Goal: Transaction & Acquisition: Obtain resource

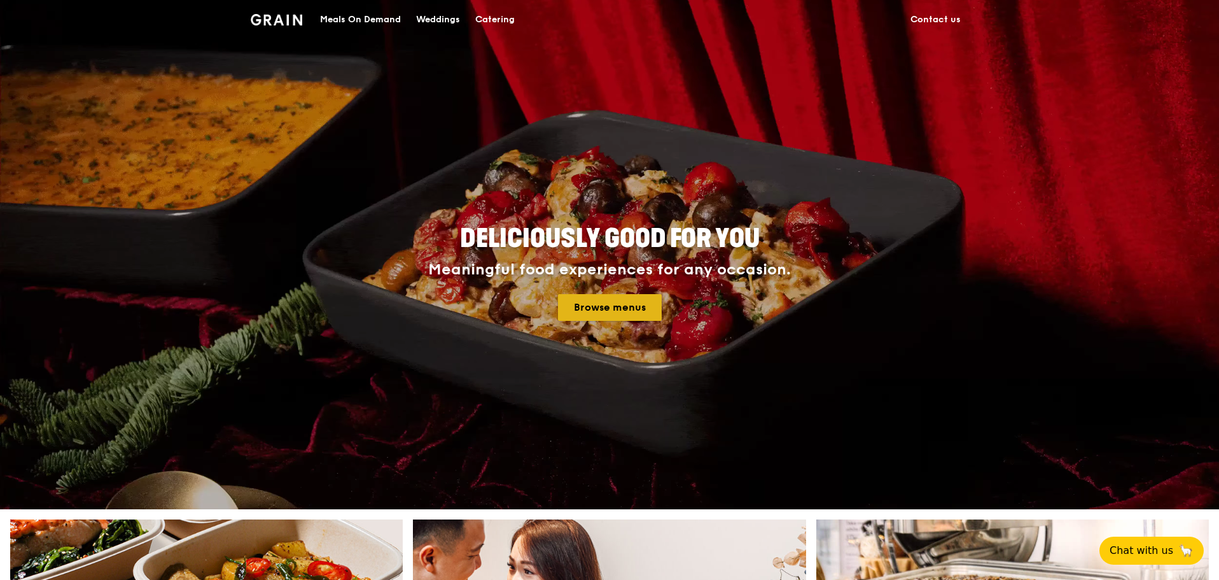
click at [583, 310] on link "Browse menus" at bounding box center [610, 307] width 104 height 27
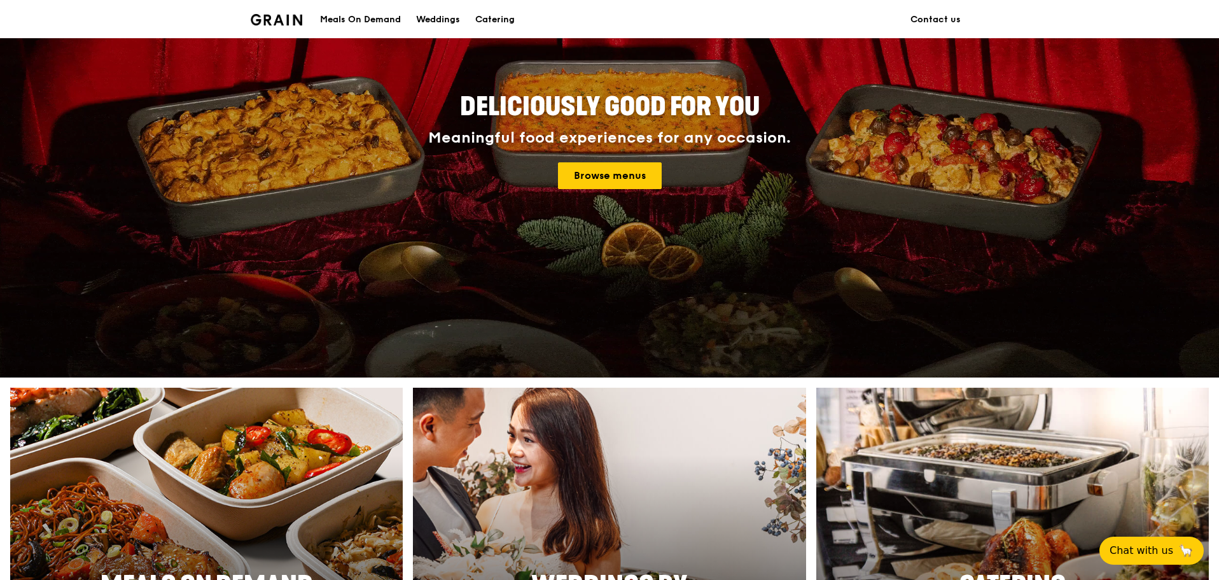
scroll to position [127, 0]
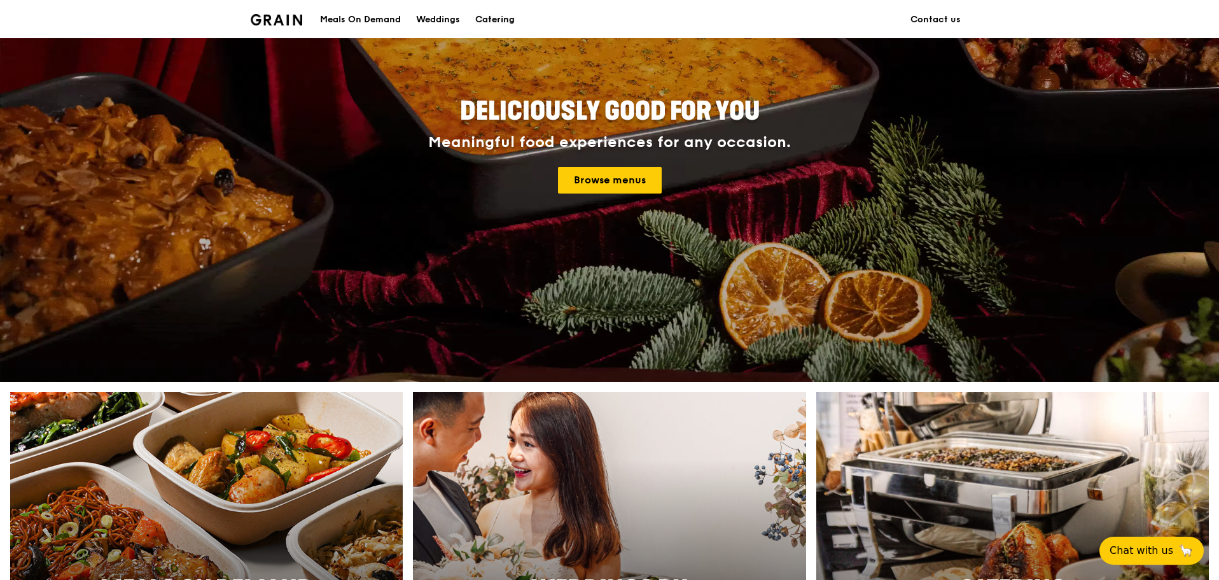
click at [499, 20] on div "Catering" at bounding box center [494, 20] width 39 height 38
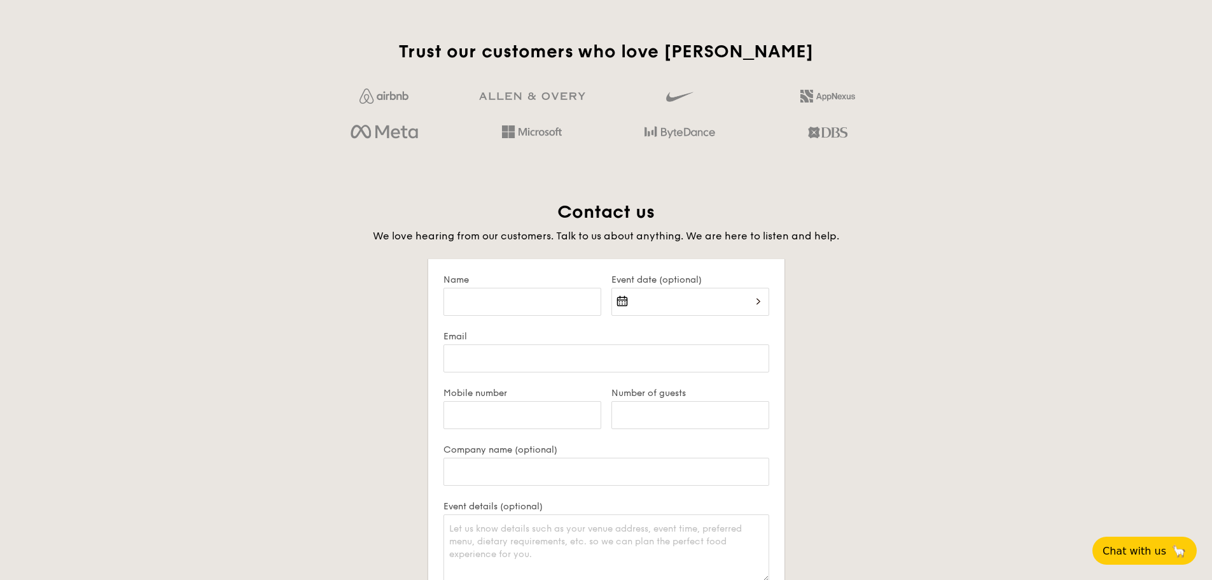
scroll to position [2472, 0]
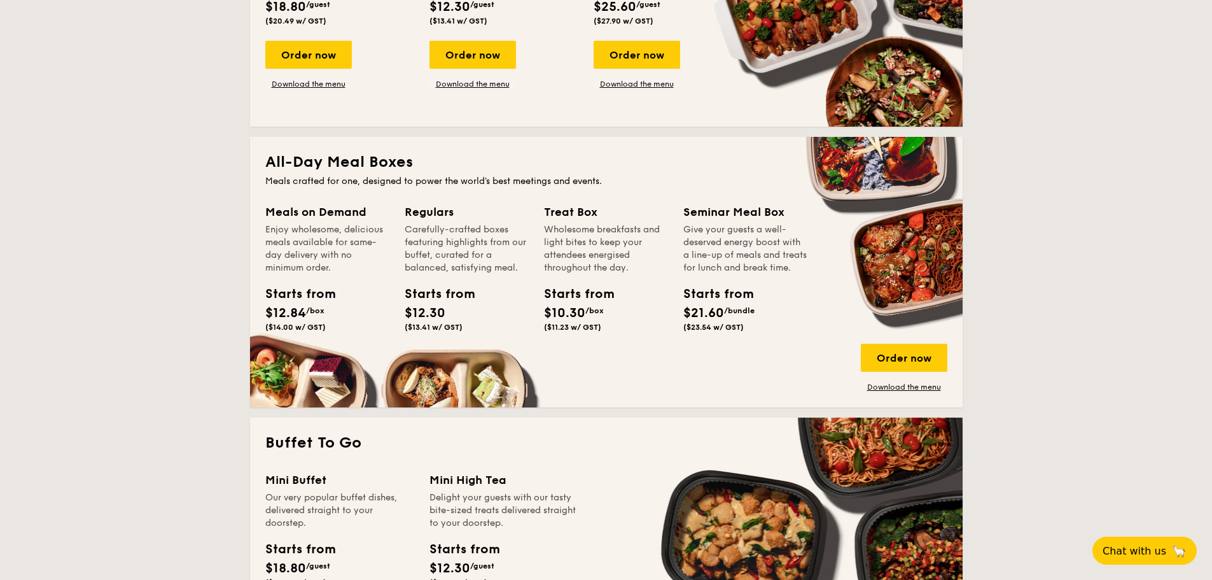
scroll to position [700, 0]
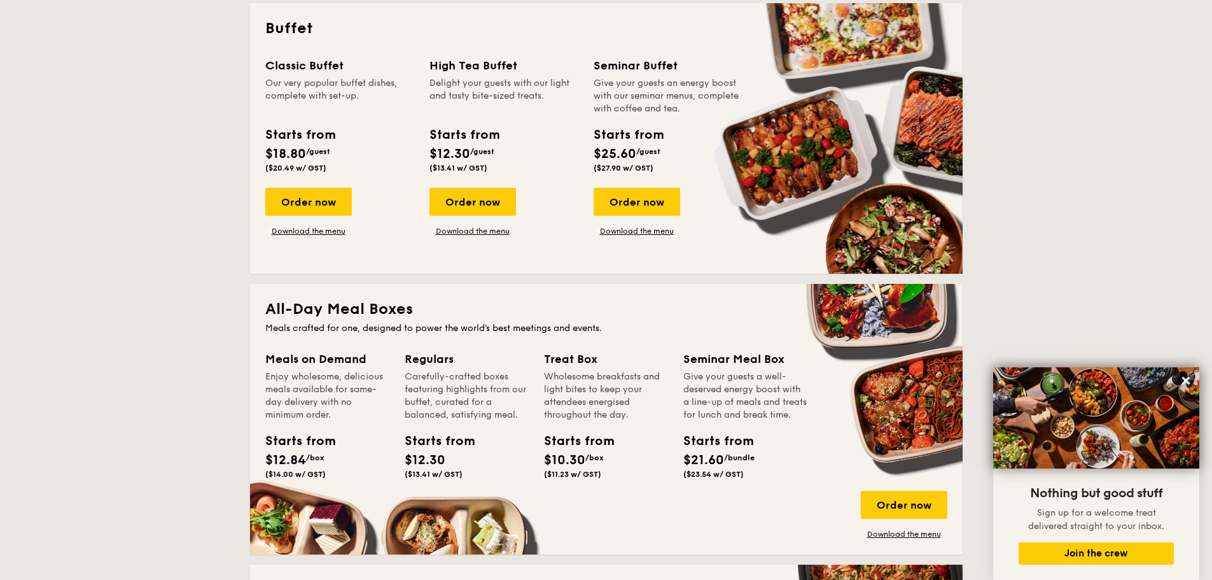
scroll to position [573, 0]
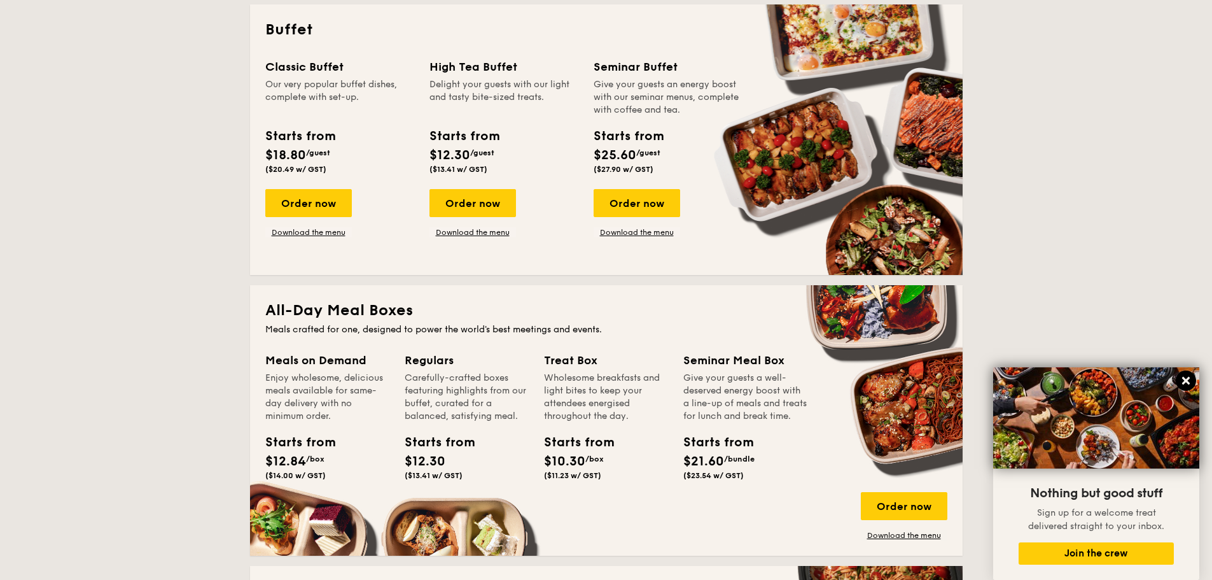
click at [1184, 377] on icon at bounding box center [1185, 380] width 11 height 11
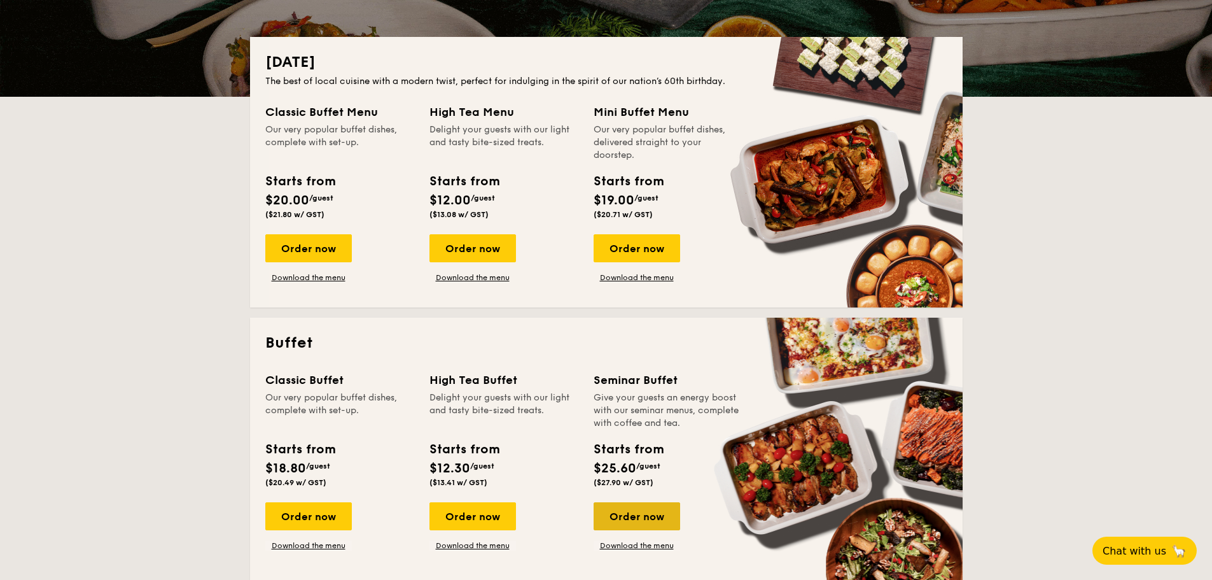
scroll to position [254, 0]
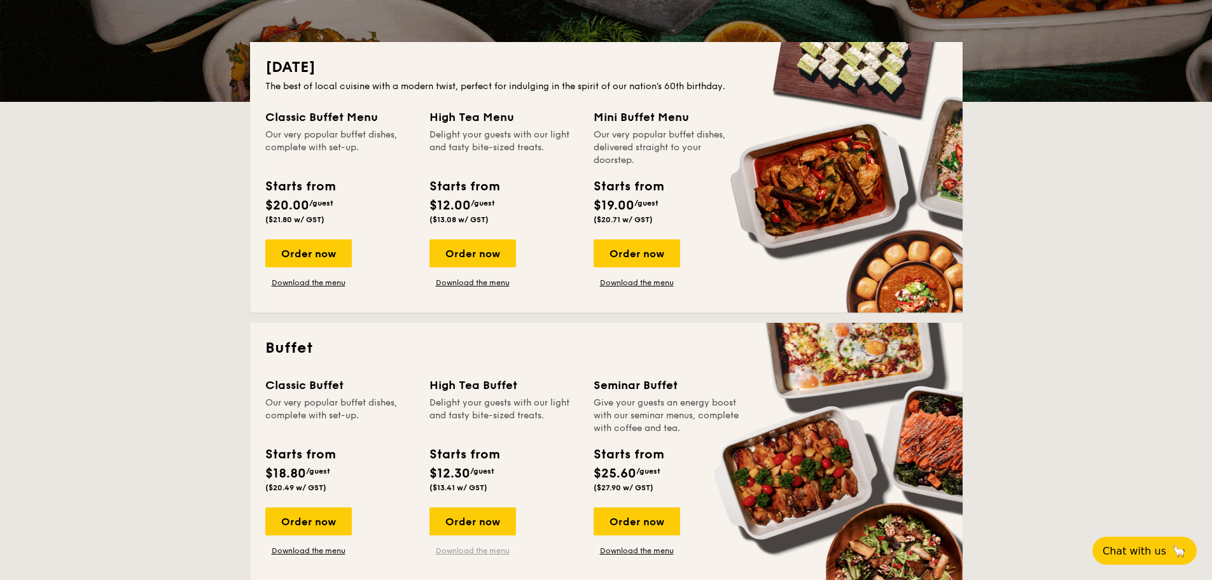
click at [480, 547] on link "Download the menu" at bounding box center [472, 550] width 87 height 10
